Goal: Task Accomplishment & Management: Manage account settings

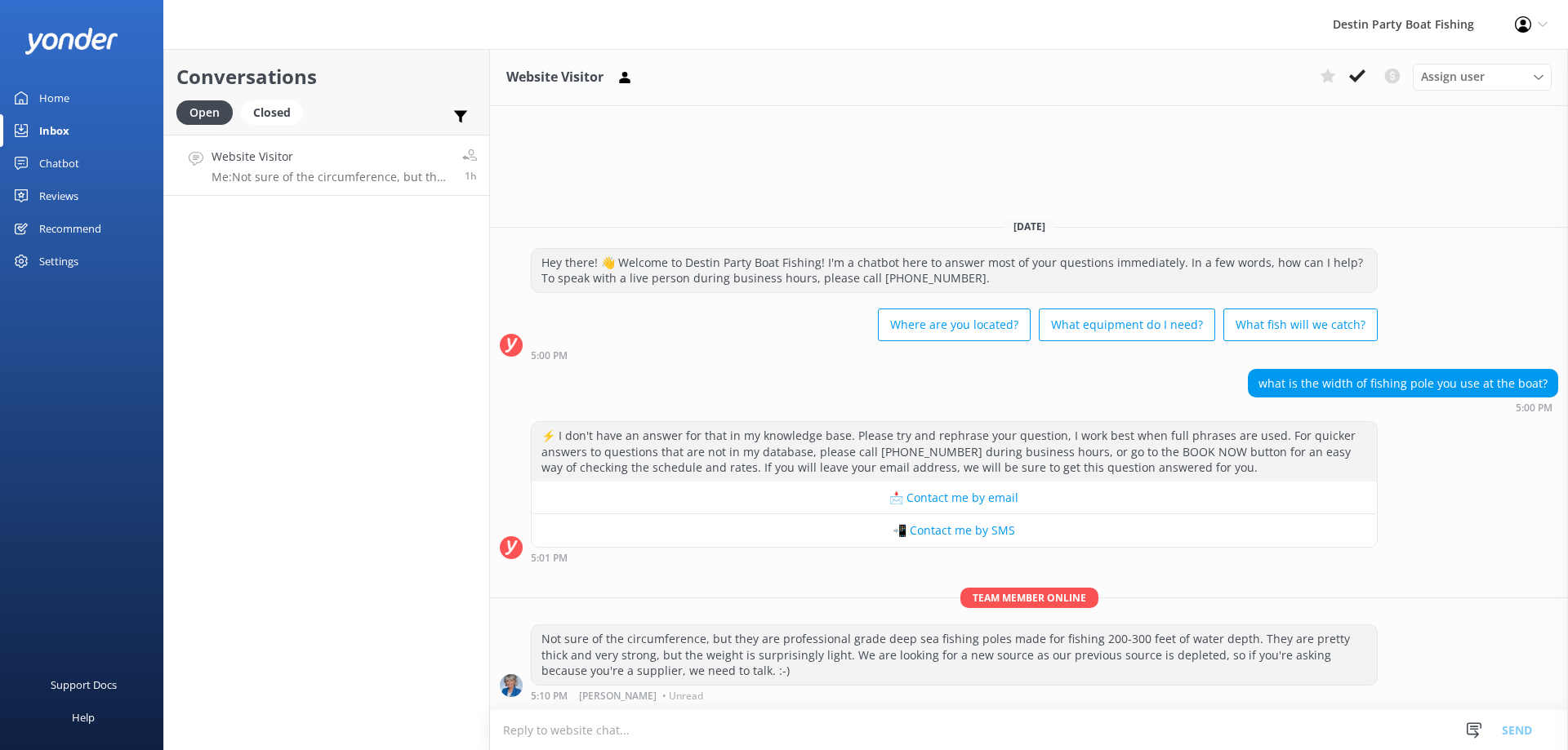
click at [625, 722] on textarea at bounding box center [1030, 729] width 1079 height 40
click at [1364, 89] on div "Assign user [PERSON_NAME] [PERSON_NAME] [PERSON_NAME] [PERSON_NAME] [PERSON_NAM…" at bounding box center [1432, 76] width 238 height 26
click at [1351, 70] on icon at bounding box center [1357, 75] width 17 height 17
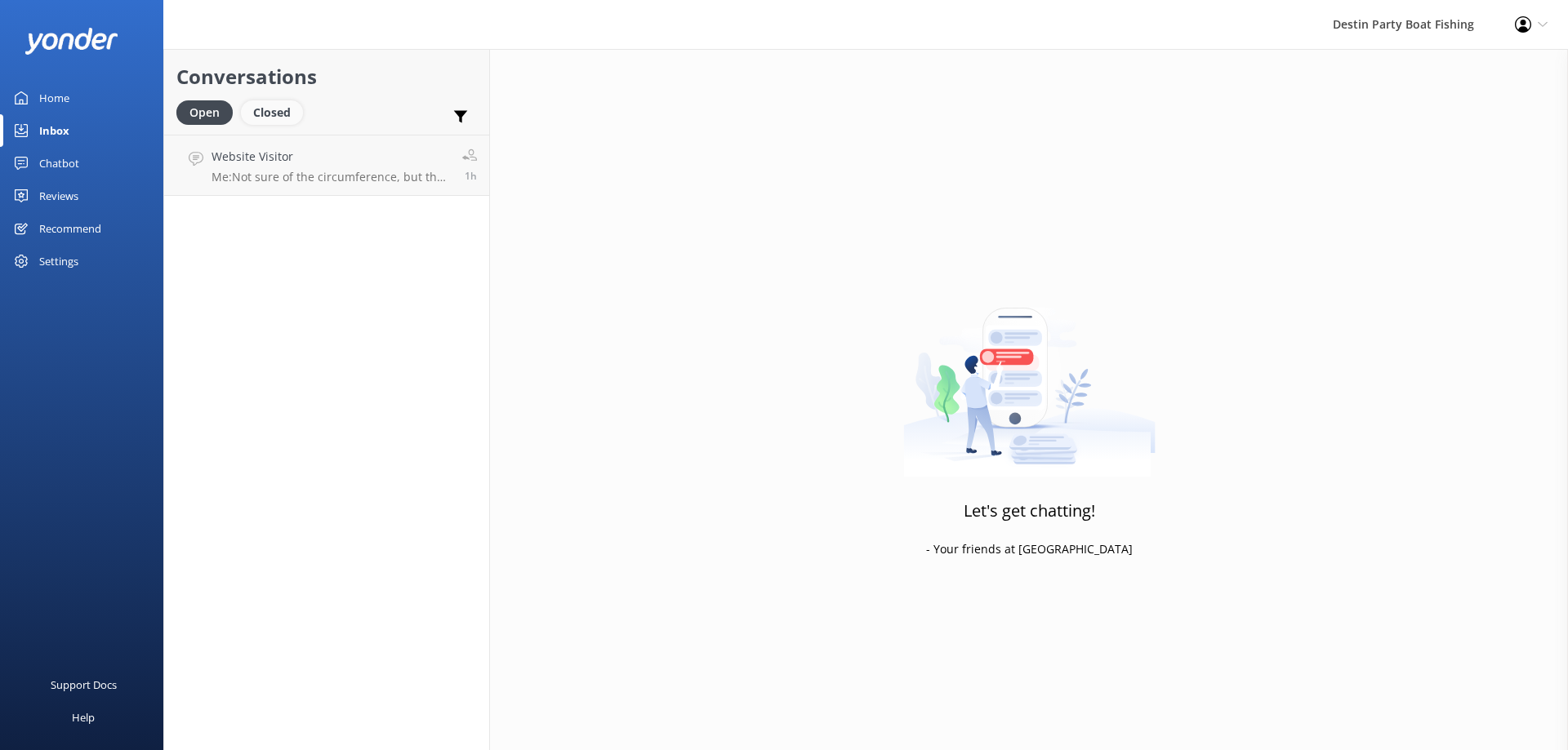
click at [259, 120] on div "Closed" at bounding box center [273, 112] width 63 height 24
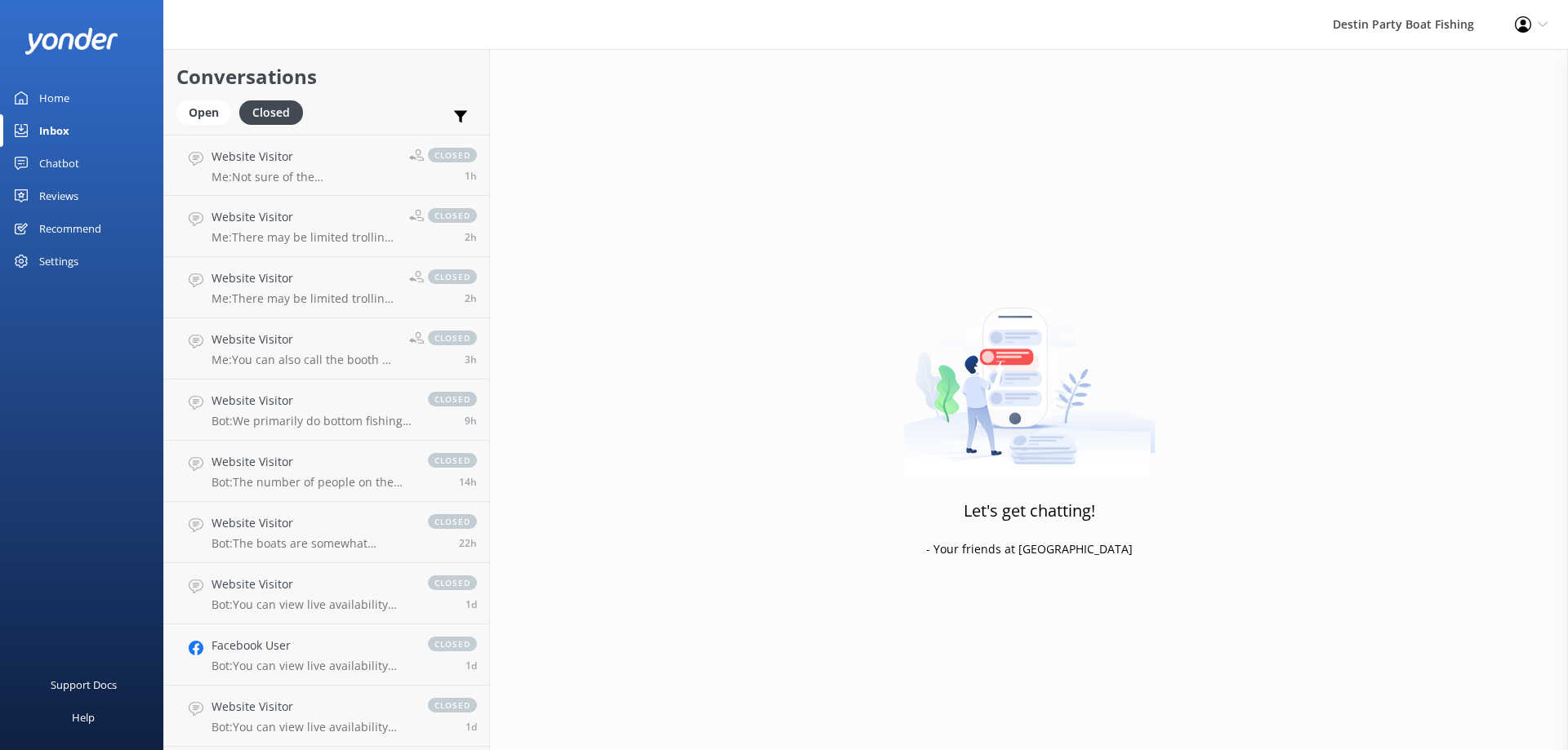
click at [1539, 23] on icon at bounding box center [1543, 24] width 10 height 10
click at [1434, 107] on link "Logout" at bounding box center [1487, 112] width 163 height 41
